Goal: Task Accomplishment & Management: Manage account settings

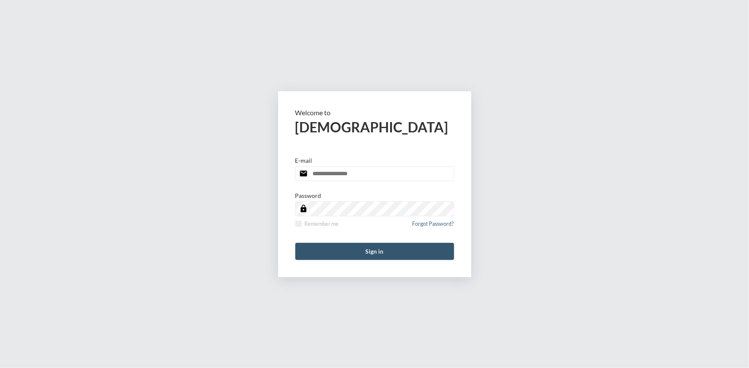
type input "**********"
click at [385, 251] on button "Sign in" at bounding box center [374, 251] width 159 height 17
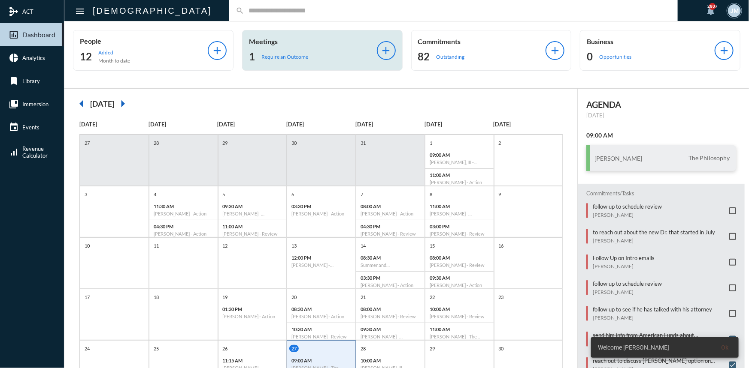
click at [271, 39] on p "Meetings" at bounding box center [313, 41] width 128 height 8
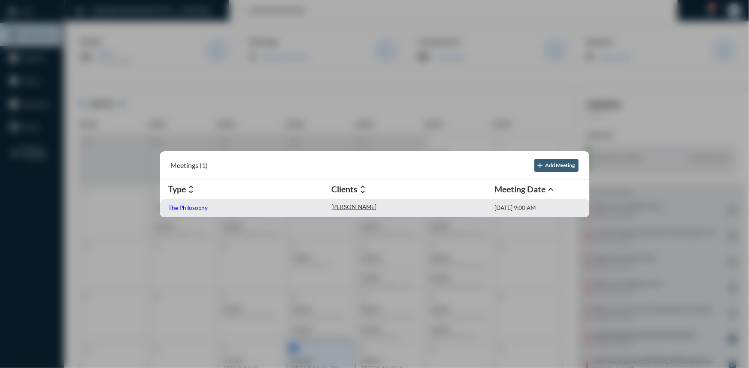
click at [188, 208] on p "The Philosophy" at bounding box center [188, 208] width 39 height 7
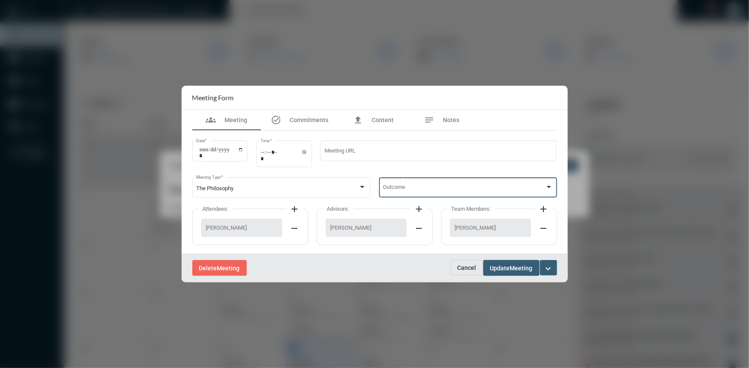
click at [549, 185] on div at bounding box center [549, 187] width 8 height 7
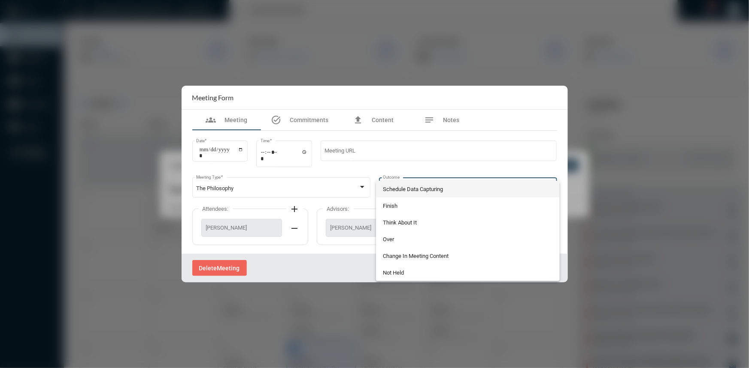
click at [437, 190] on span "Schedule Data Capturing" at bounding box center [468, 189] width 170 height 17
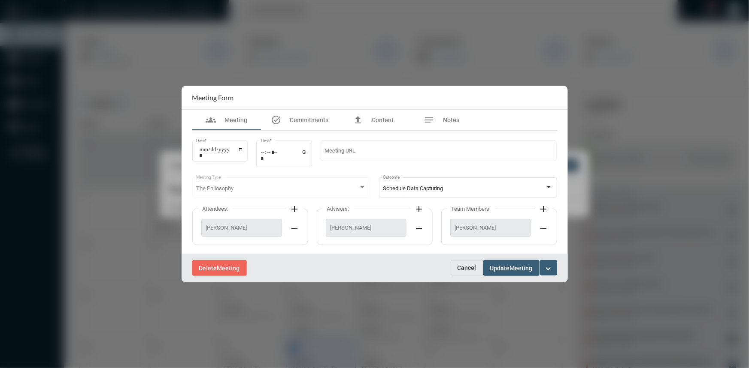
click at [518, 259] on div "Delete Meeting Cancel Update Meeting expand_more" at bounding box center [374, 268] width 386 height 29
click at [510, 269] on span "Meeting" at bounding box center [521, 268] width 23 height 7
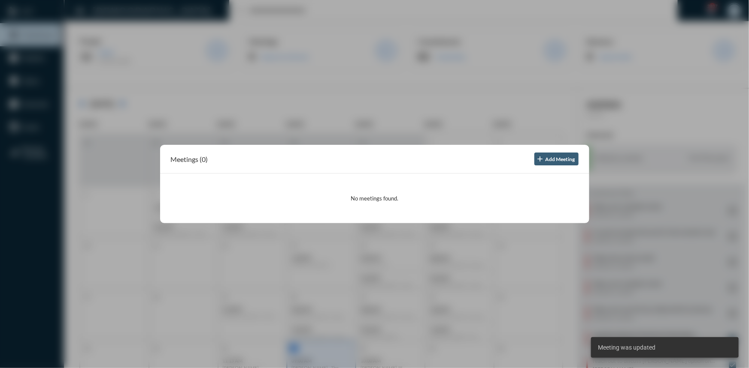
click at [464, 110] on div at bounding box center [374, 184] width 749 height 368
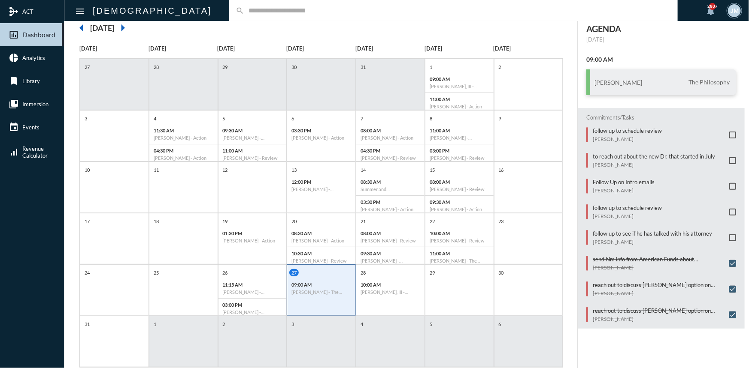
scroll to position [57, 0]
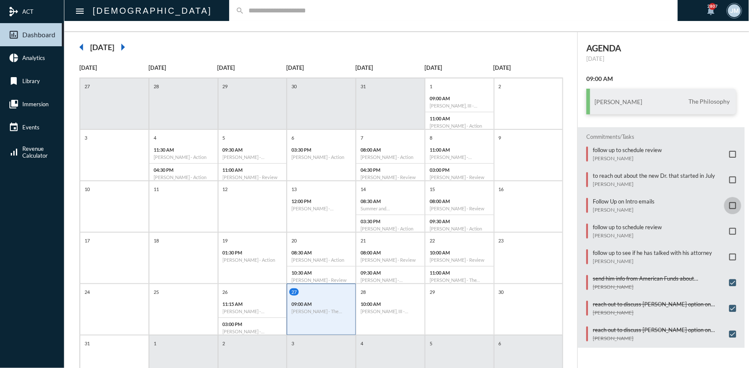
click at [729, 205] on span at bounding box center [732, 205] width 7 height 7
click at [729, 232] on span at bounding box center [732, 231] width 7 height 7
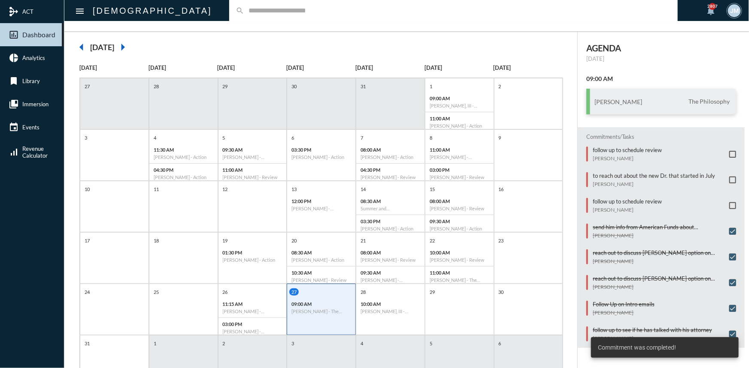
click at [729, 202] on span at bounding box center [732, 205] width 7 height 7
